Goal: Book appointment/travel/reservation

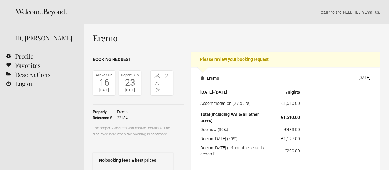
scroll to position [20, 0]
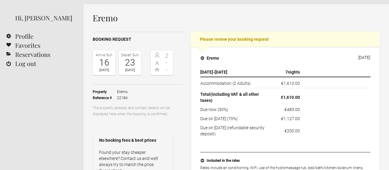
click at [200, 13] on h1 "Eremo" at bounding box center [236, 17] width 287 height 9
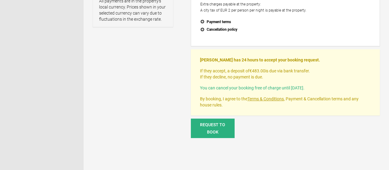
scroll to position [230, 0]
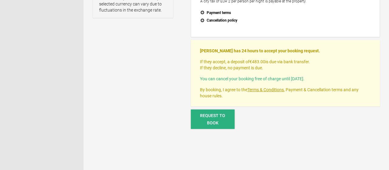
click at [218, 120] on span "Request to book" at bounding box center [212, 119] width 25 height 12
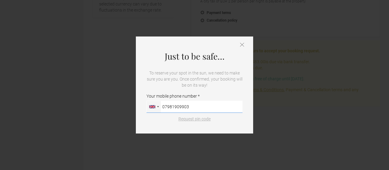
type input "07981909903"
click at [202, 120] on button "Request pin code" at bounding box center [195, 119] width 40 height 6
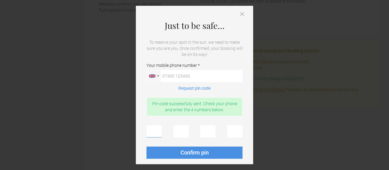
click at [155, 130] on input "text" at bounding box center [154, 131] width 15 height 12
type input "9"
type input "3"
type input "1"
type input "3"
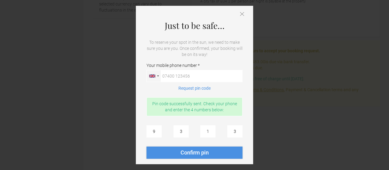
click at [202, 149] on button "Confirm pin" at bounding box center [195, 153] width 96 height 12
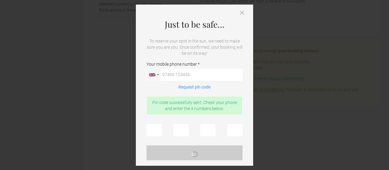
scroll to position [0, 0]
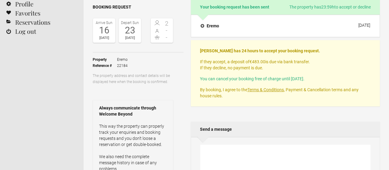
scroll to position [54, 0]
